Goal: Transaction & Acquisition: Download file/media

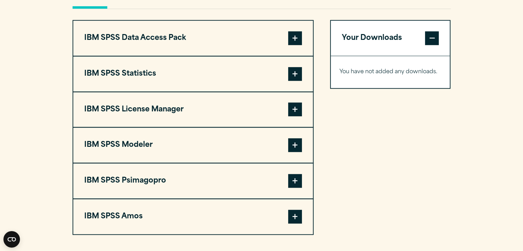
scroll to position [536, 0]
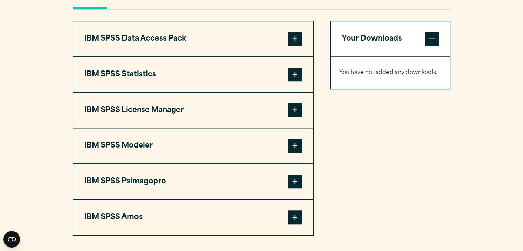
click at [301, 73] on span at bounding box center [295, 75] width 14 height 14
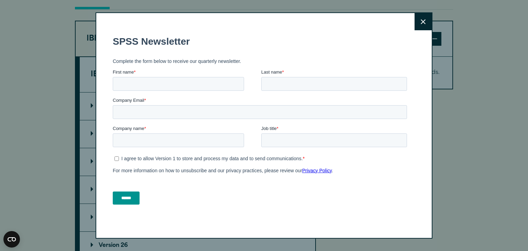
click at [421, 17] on button "Close" at bounding box center [423, 21] width 17 height 17
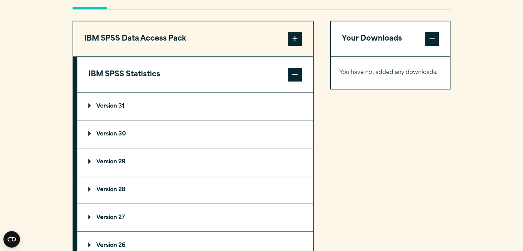
click at [91, 106] on p "Version 31" at bounding box center [106, 107] width 36 height 6
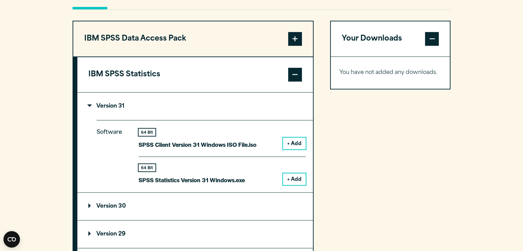
click at [301, 145] on button "+ Add" at bounding box center [294, 144] width 23 height 12
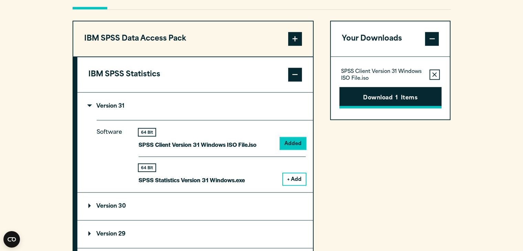
click at [383, 99] on button "Download 1 Items" at bounding box center [390, 97] width 102 height 21
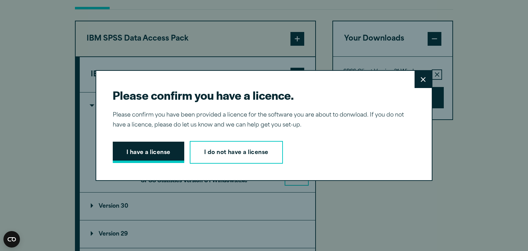
click at [162, 148] on button "I have a license" at bounding box center [149, 152] width 72 height 21
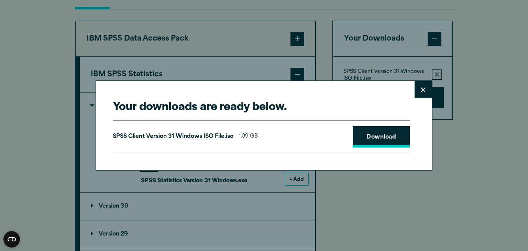
click at [379, 130] on link "Download" at bounding box center [381, 136] width 57 height 21
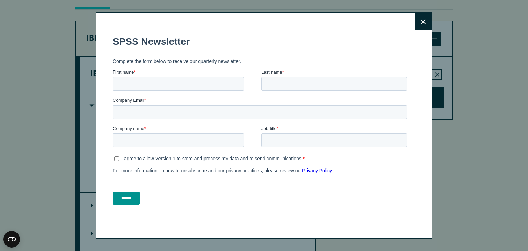
click at [416, 25] on button "Close" at bounding box center [423, 21] width 17 height 17
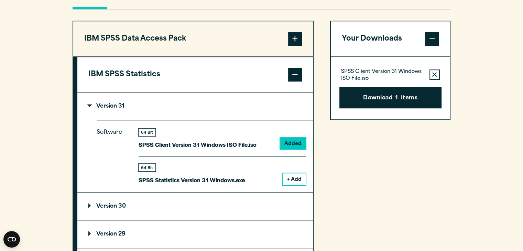
click at [87, 201] on summary "Version 30" at bounding box center [195, 207] width 236 height 28
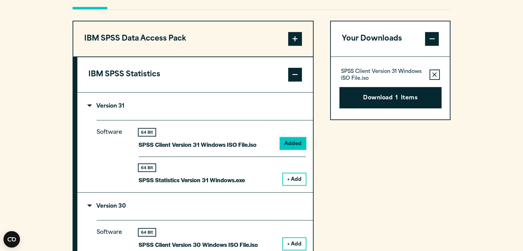
click at [44, 171] on section "Select your software downloads Use the table below to find and navigate to your…" at bounding box center [261, 231] width 523 height 677
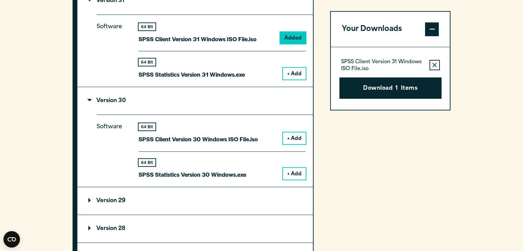
scroll to position [688, 0]
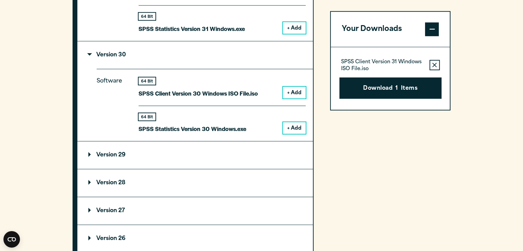
click at [297, 90] on button "+ Add" at bounding box center [294, 93] width 23 height 12
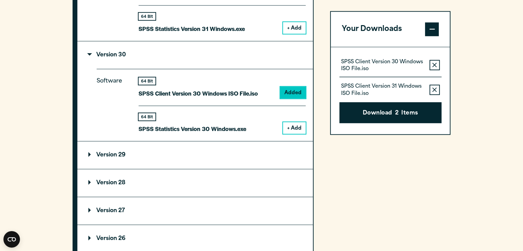
click at [440, 90] on button "Remove this item from your software download list" at bounding box center [435, 90] width 10 height 10
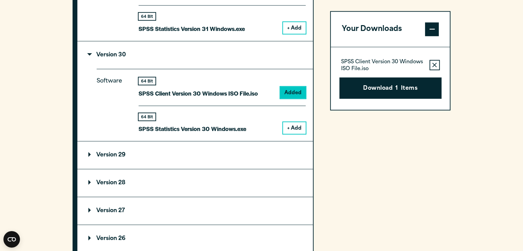
click at [440, 90] on button "Download 1 Items" at bounding box center [390, 87] width 102 height 21
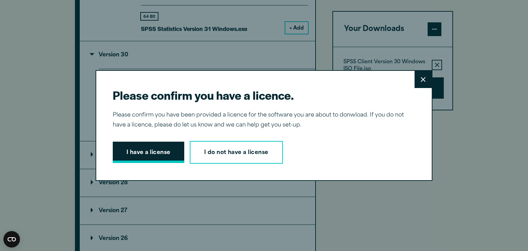
click at [153, 149] on button "I have a license" at bounding box center [149, 152] width 72 height 21
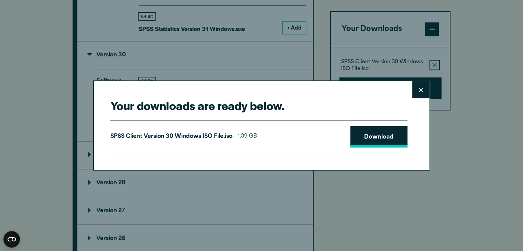
click at [358, 138] on link "Download" at bounding box center [378, 136] width 57 height 21
